Goal: Information Seeking & Learning: Check status

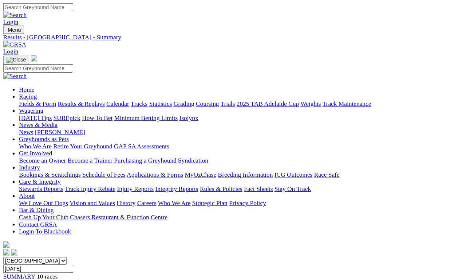
scroll to position [3, 0]
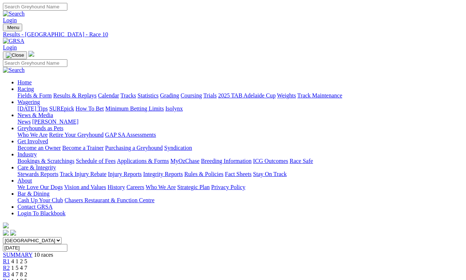
scroll to position [3, 0]
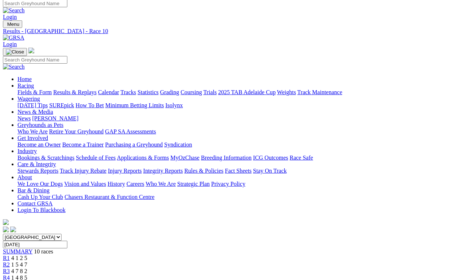
click at [67, 241] on input "Tuesday, 19 Aug 2025" at bounding box center [35, 245] width 64 height 8
type input "Today, 19 Aug 2025"
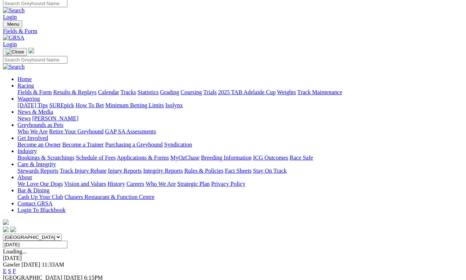
scroll to position [3, 0]
click at [16, 280] on link "F" at bounding box center [14, 284] width 3 height 6
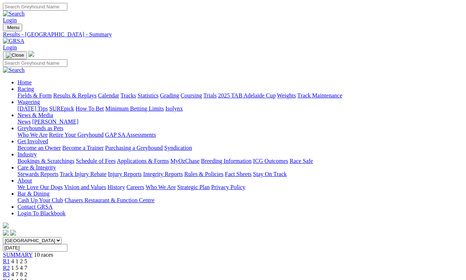
scroll to position [3, 0]
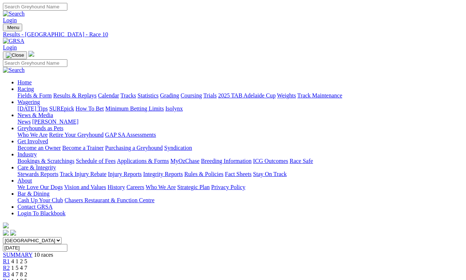
scroll to position [3, 0]
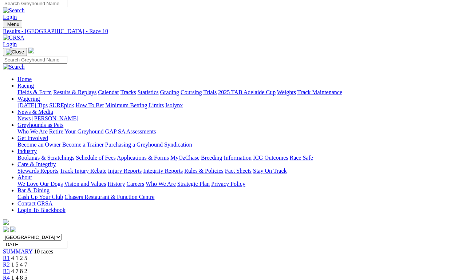
click at [67, 241] on input "[DATE]" at bounding box center [35, 245] width 64 height 8
type input "Sunday, 17 Aug 2025"
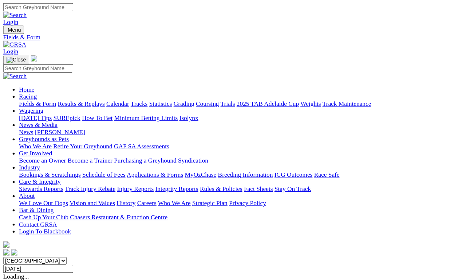
scroll to position [3, 0]
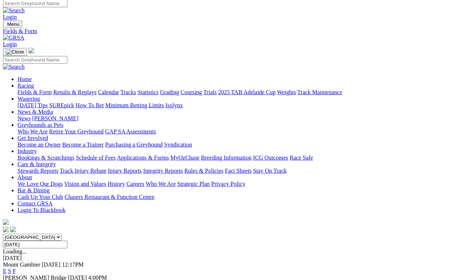
click at [67, 241] on input "[DATE]" at bounding box center [35, 245] width 64 height 8
click at [67, 241] on input "Yesterday, 18 Aug 2025" at bounding box center [35, 245] width 64 height 8
type input "Today, 19 Aug 2025"
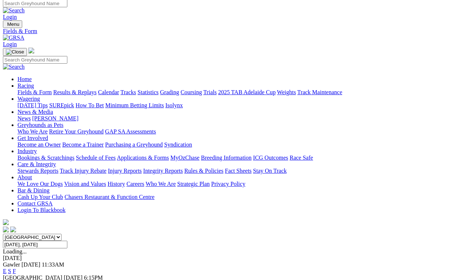
click at [16, 258] on link "F" at bounding box center [14, 284] width 3 height 6
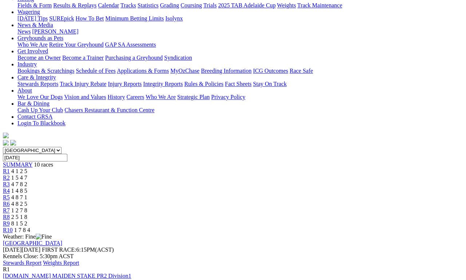
scroll to position [76, 0]
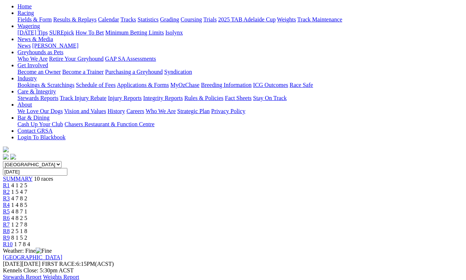
click at [13, 241] on span "R10" at bounding box center [8, 244] width 10 height 6
